Goal: Navigation & Orientation: Find specific page/section

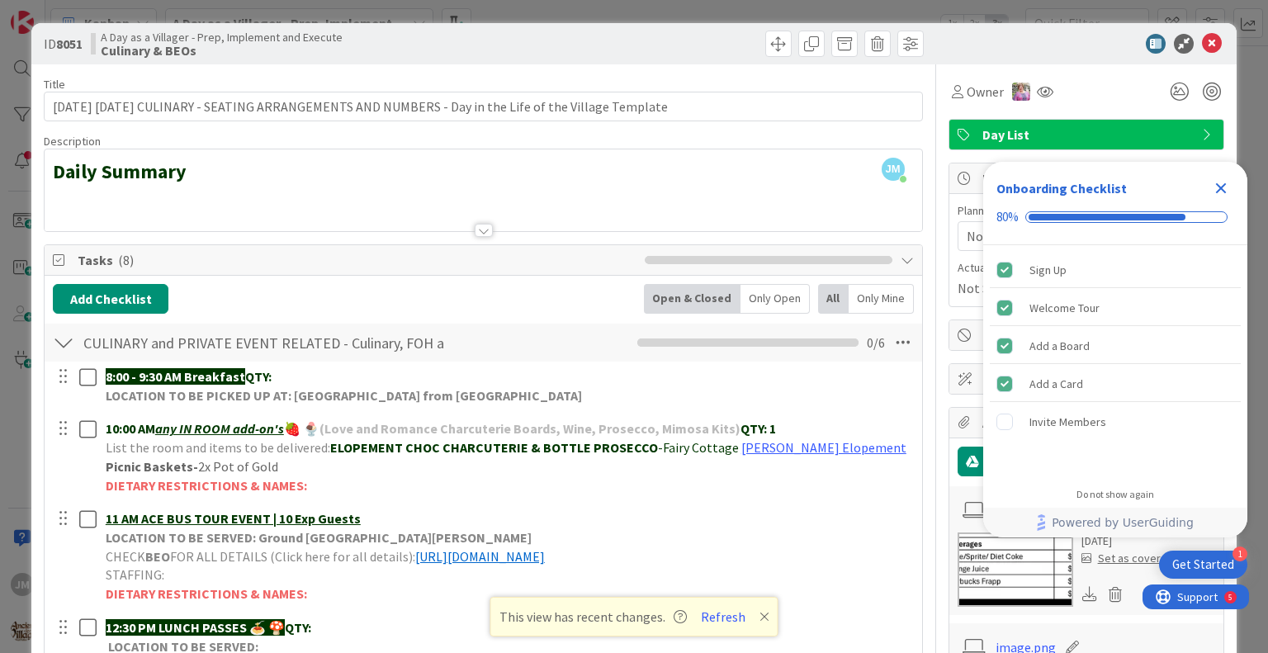
click at [1218, 186] on icon "Close Checklist" at bounding box center [1221, 188] width 11 height 11
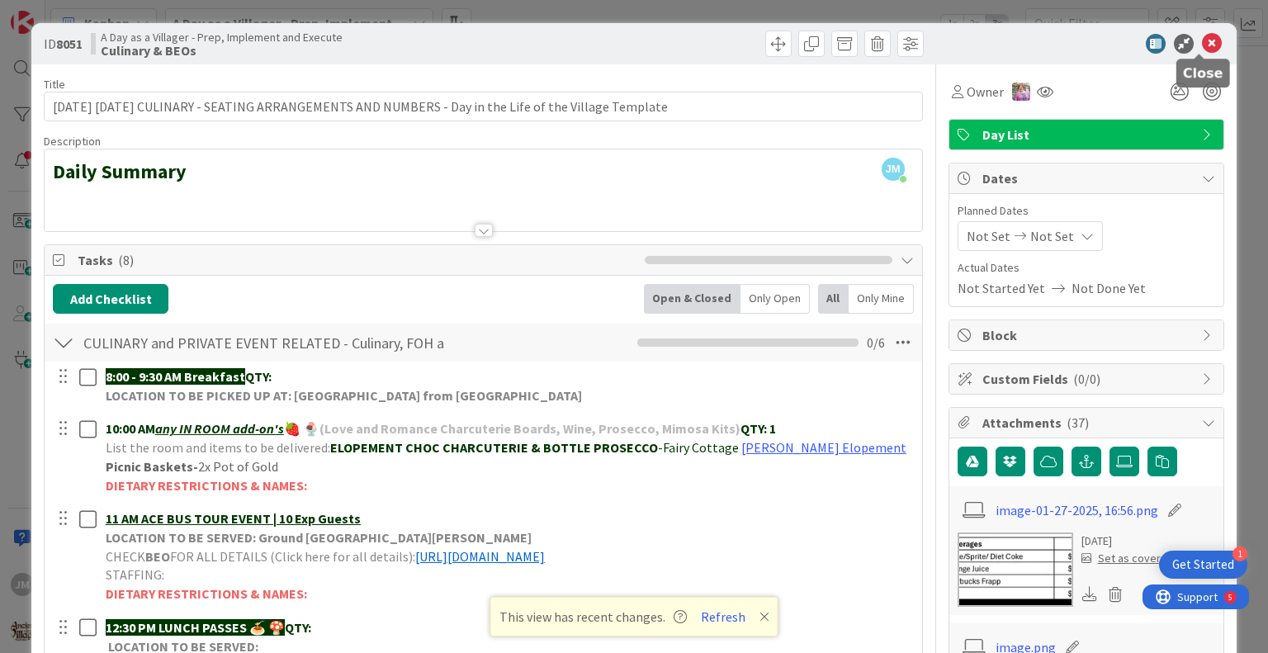
click at [1202, 45] on icon at bounding box center [1212, 44] width 20 height 20
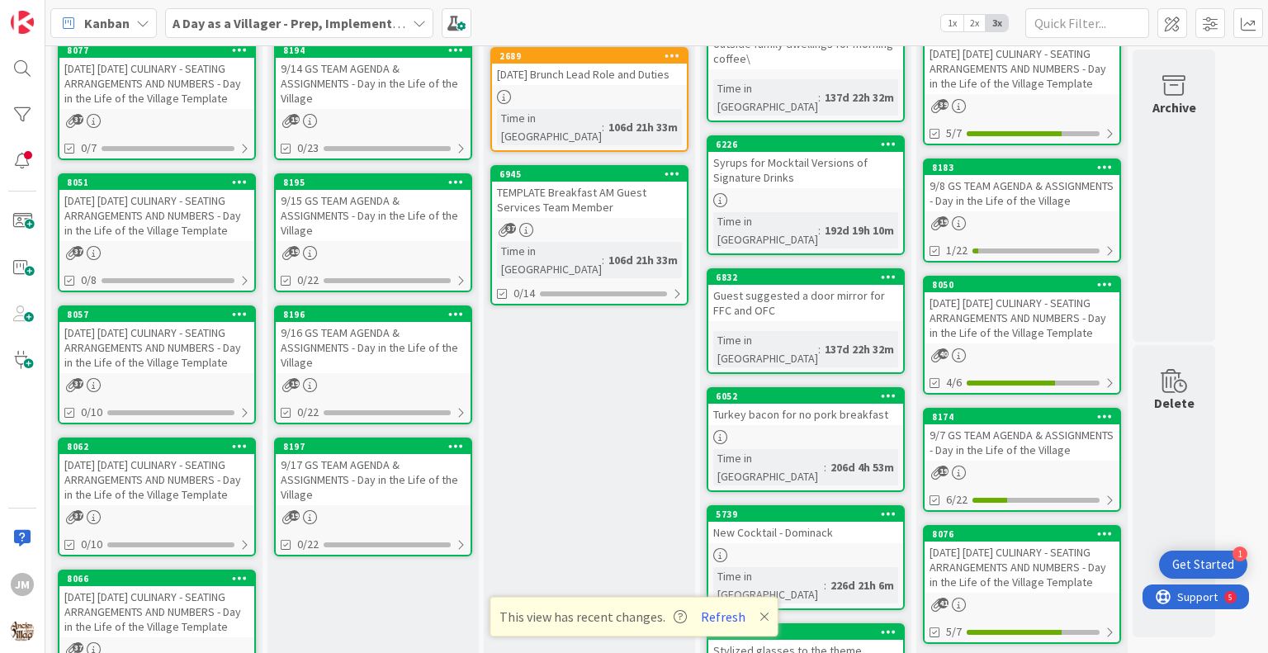
click at [123, 236] on div "[DATE] [DATE] CULINARY - SEATING ARRANGEMENTS AND NUMBERS - Day in the Life of …" at bounding box center [156, 215] width 195 height 51
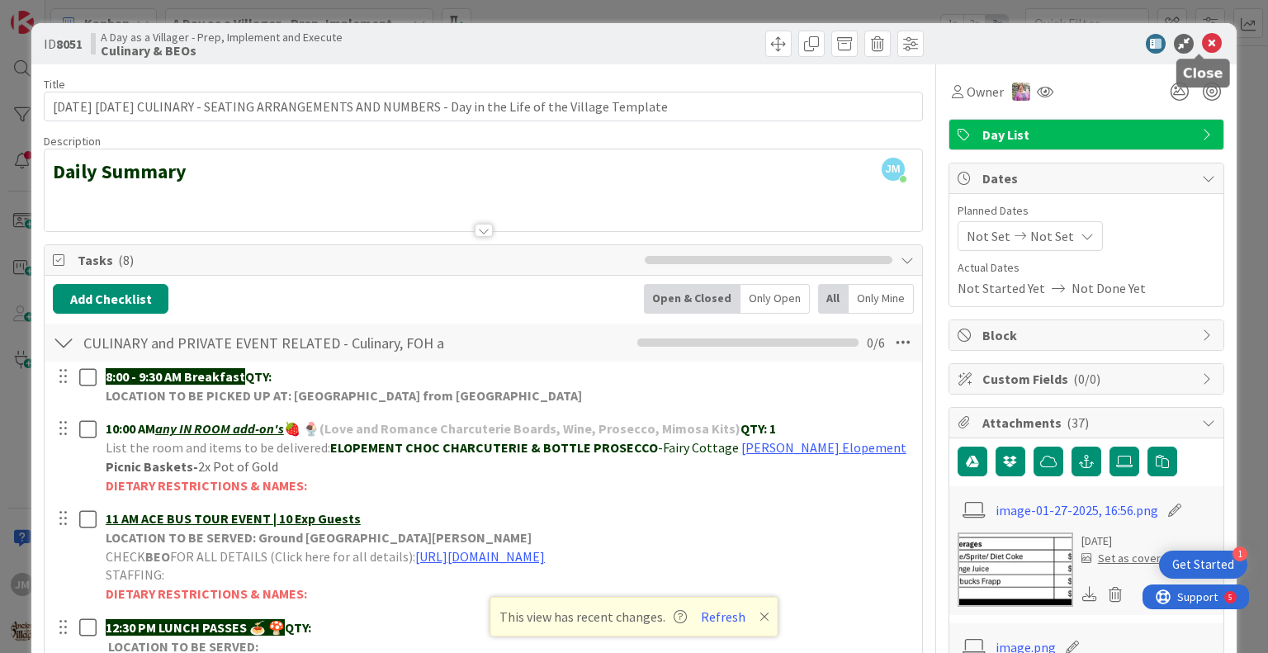
click at [1202, 44] on icon at bounding box center [1212, 44] width 20 height 20
